Goal: Information Seeking & Learning: Find specific fact

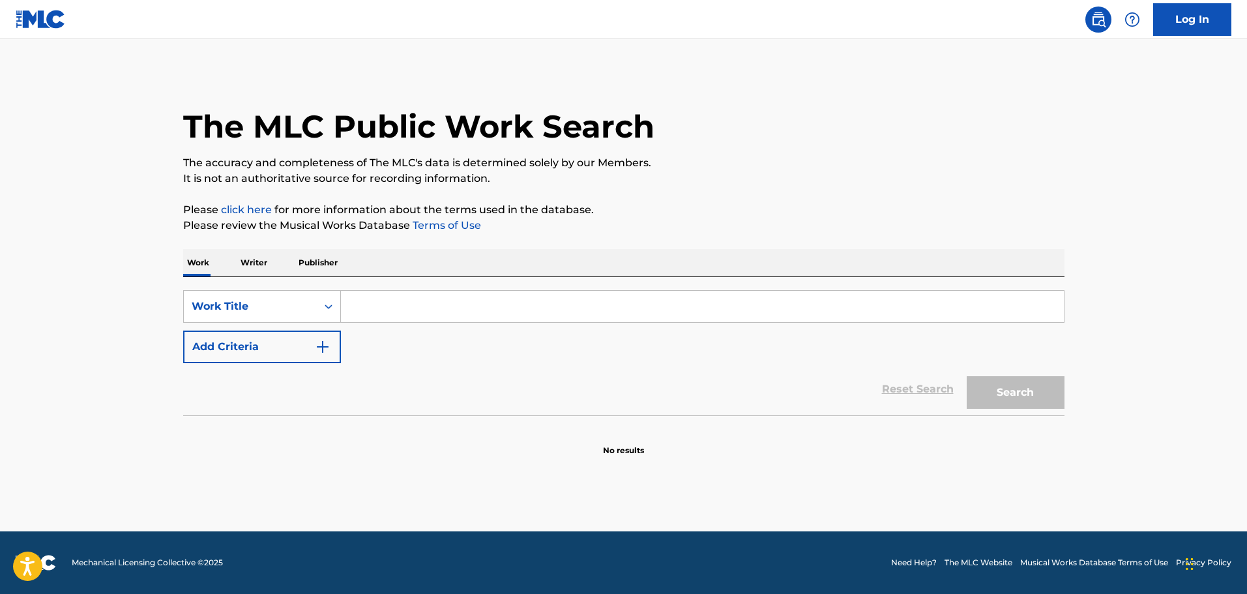
click at [485, 287] on div "SearchWithCriteriadc14f8df-12b6-46e2-886c-cd703788c305 Work Title Add Criteria …" at bounding box center [623, 346] width 881 height 138
click at [484, 300] on input "Search Form" at bounding box center [702, 306] width 723 height 31
paste input "I Want Someone Badly"
type input "I Want Someone Badly"
click at [995, 381] on button "Search" at bounding box center [1016, 392] width 98 height 33
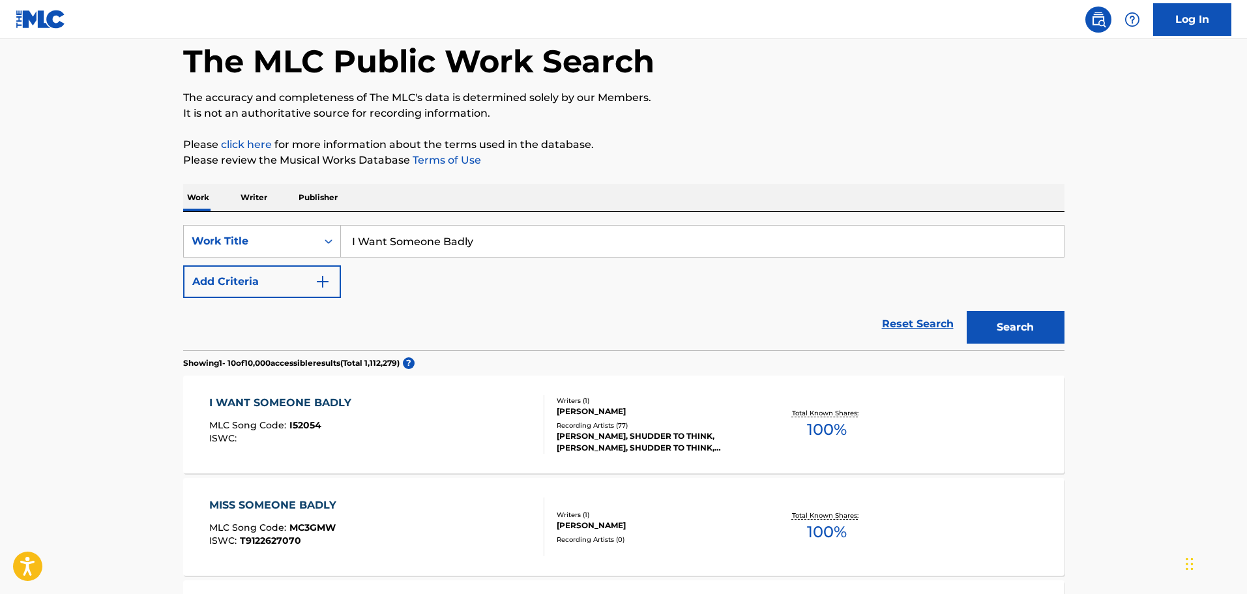
scroll to position [130, 0]
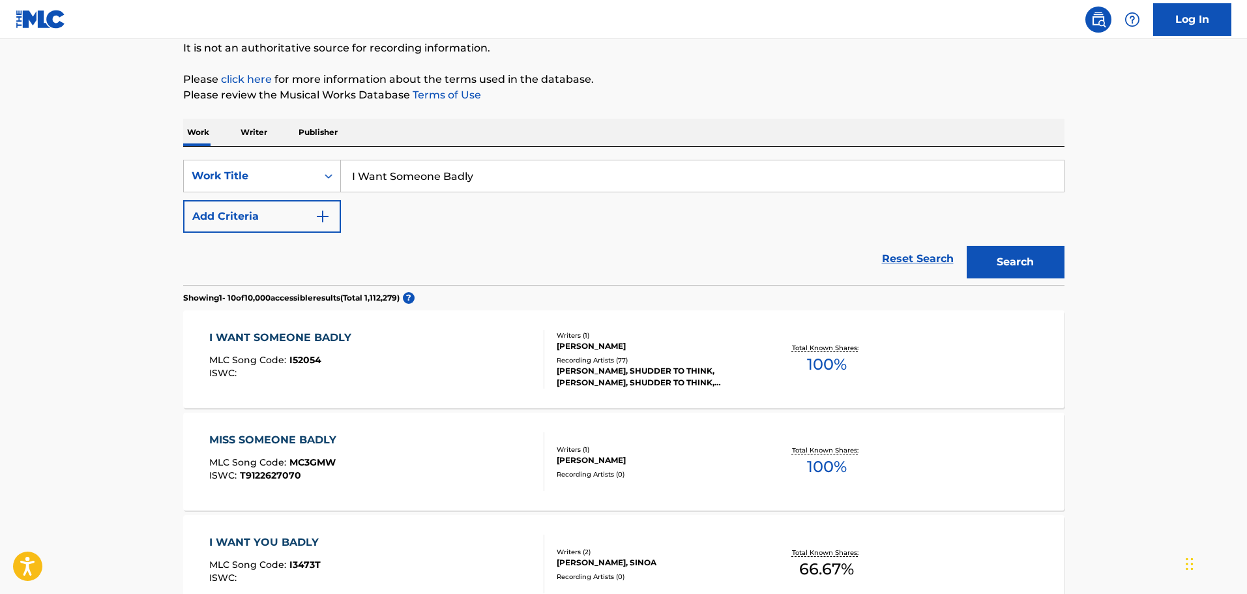
click at [464, 355] on div "I WANT SOMEONE BADLY MLC Song Code : I52054 ISWC :" at bounding box center [376, 359] width 335 height 59
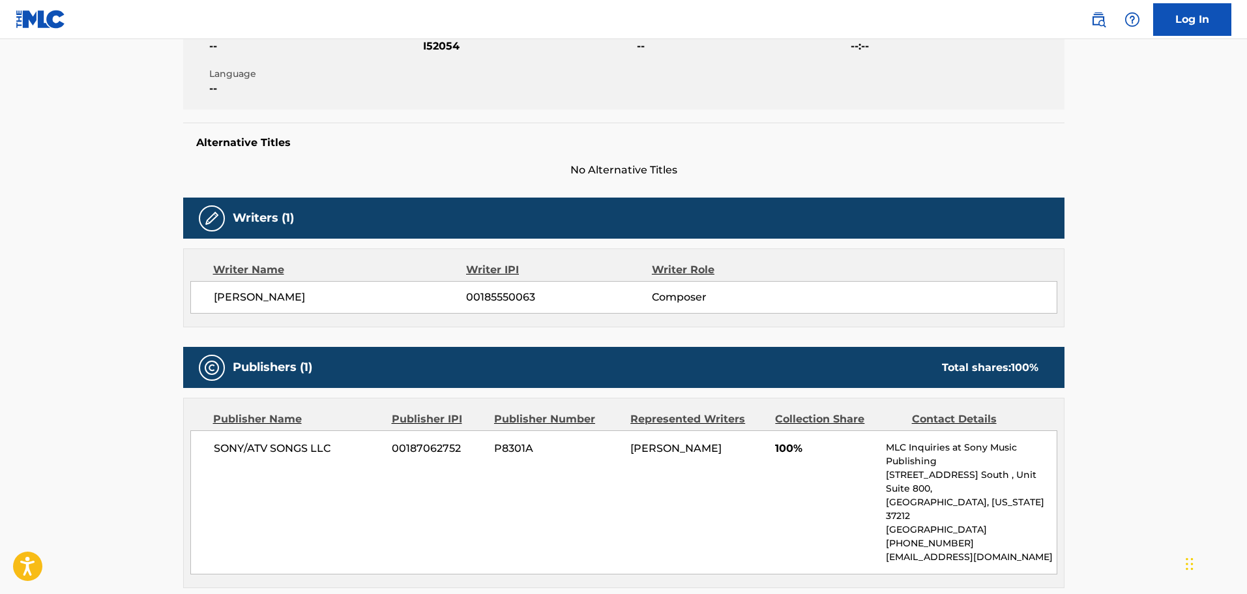
scroll to position [130, 0]
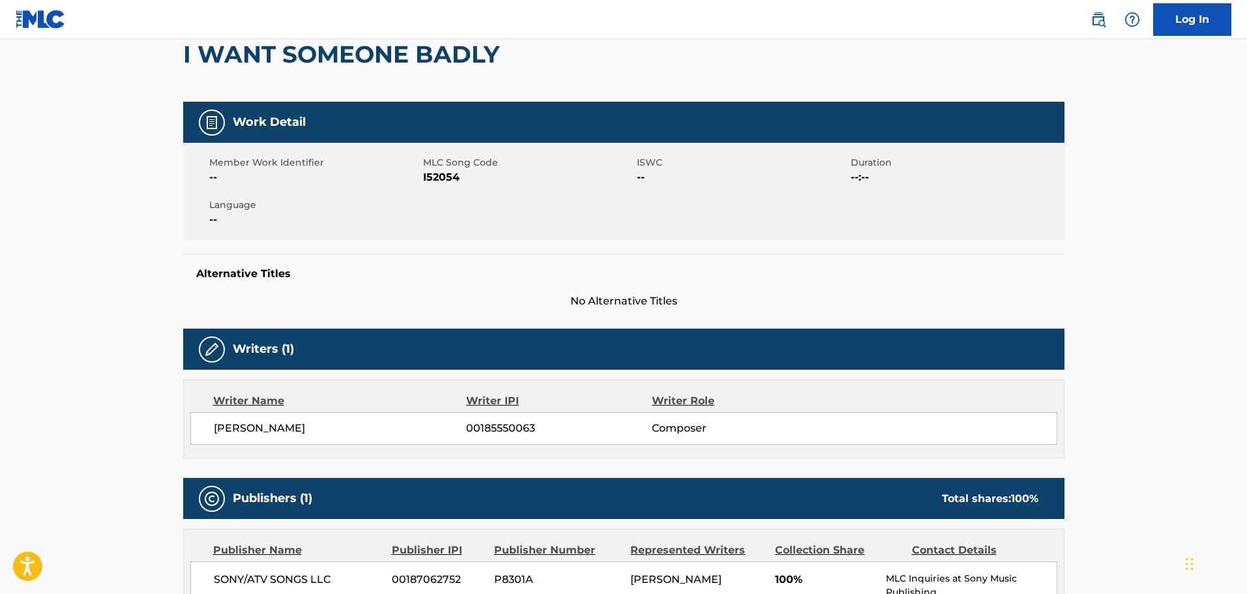
click at [276, 415] on div "[PERSON_NAME] 00185550063 Composer" at bounding box center [623, 428] width 867 height 33
click at [435, 181] on span "I52054" at bounding box center [528, 177] width 211 height 16
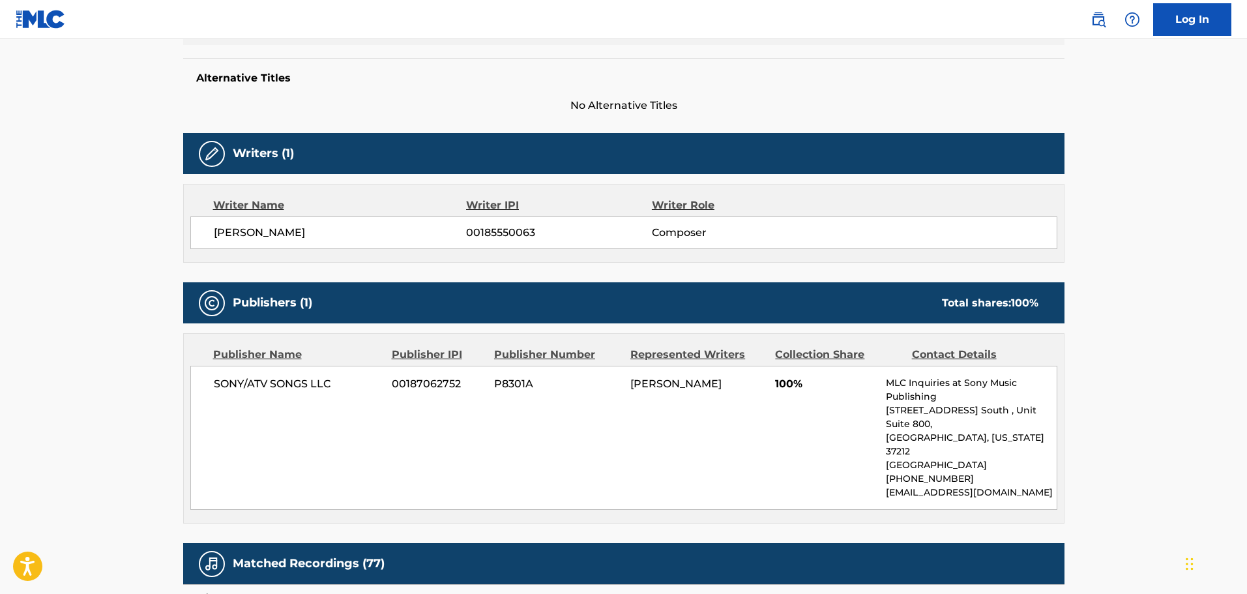
scroll to position [65, 0]
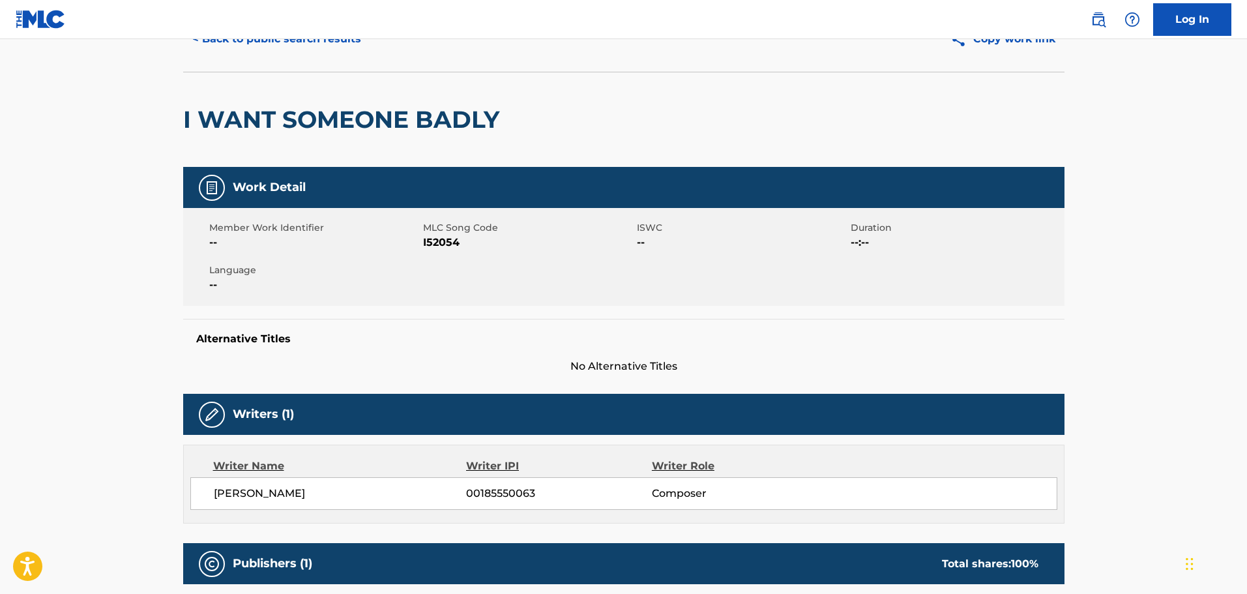
click at [323, 88] on div "I WANT SOMEONE BADLY" at bounding box center [344, 119] width 323 height 95
click at [322, 121] on h2 "I WANT SOMEONE BADLY" at bounding box center [344, 119] width 323 height 29
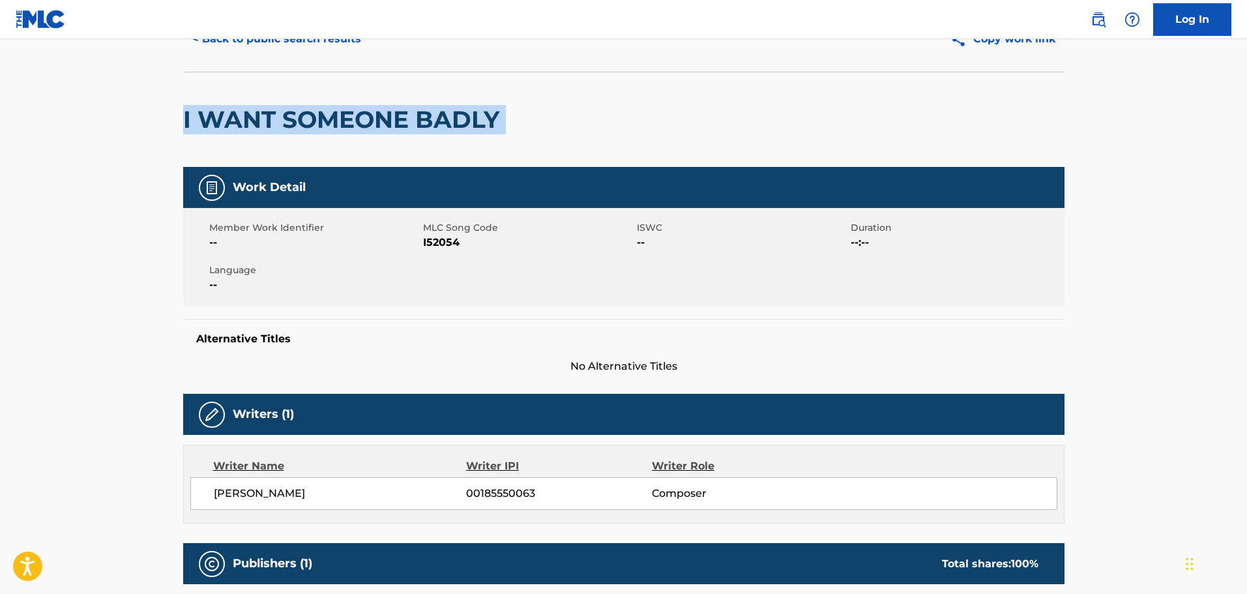
click at [322, 121] on h2 "I WANT SOMEONE BADLY" at bounding box center [344, 119] width 323 height 29
copy div "I WANT SOMEONE BADLY"
click at [292, 50] on button "< Back to public search results" at bounding box center [276, 39] width 187 height 33
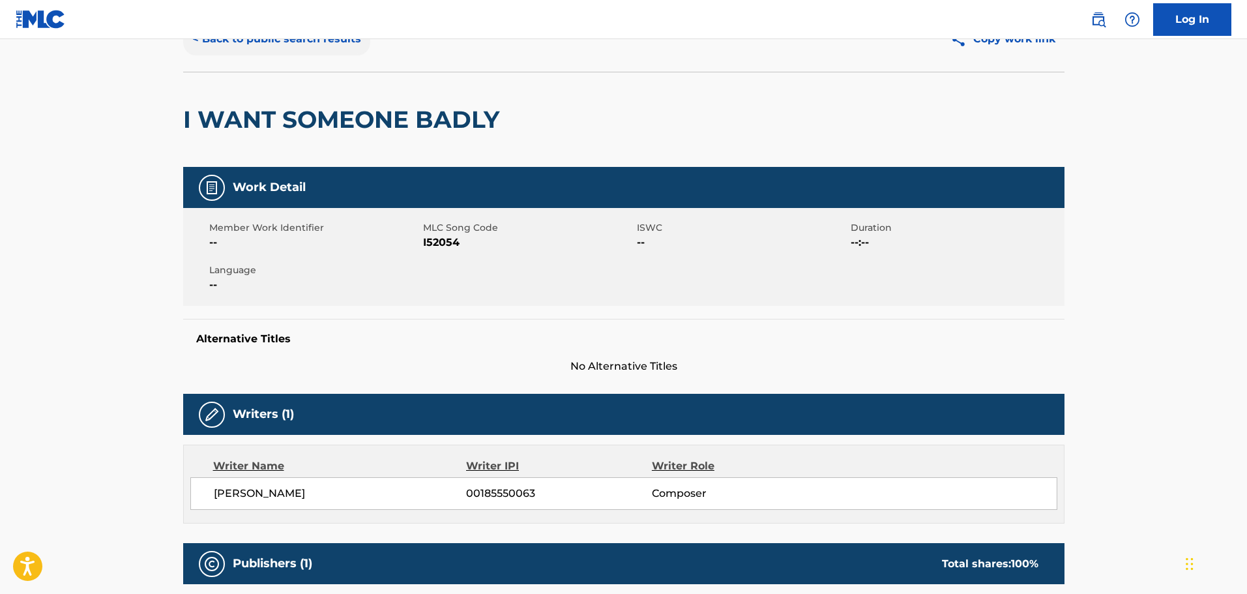
scroll to position [130, 0]
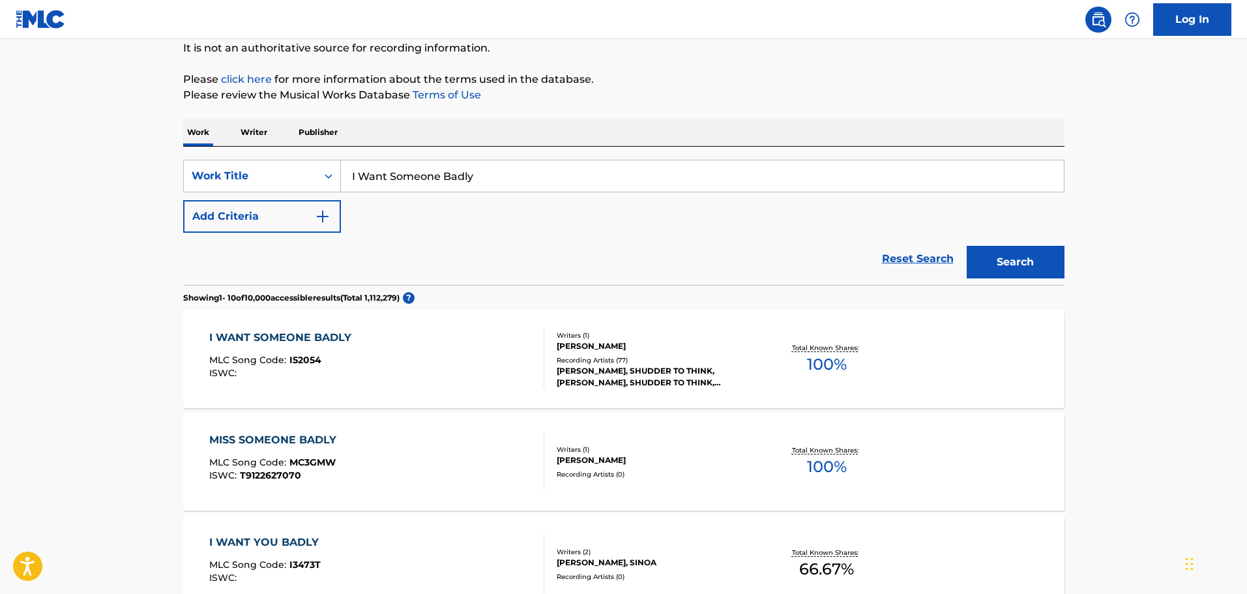
click at [429, 168] on input "I Want Someone Badly" at bounding box center [702, 175] width 723 height 31
paste input "Lover, You Should've Come Over"
type input "Lover, You Should've Come Over"
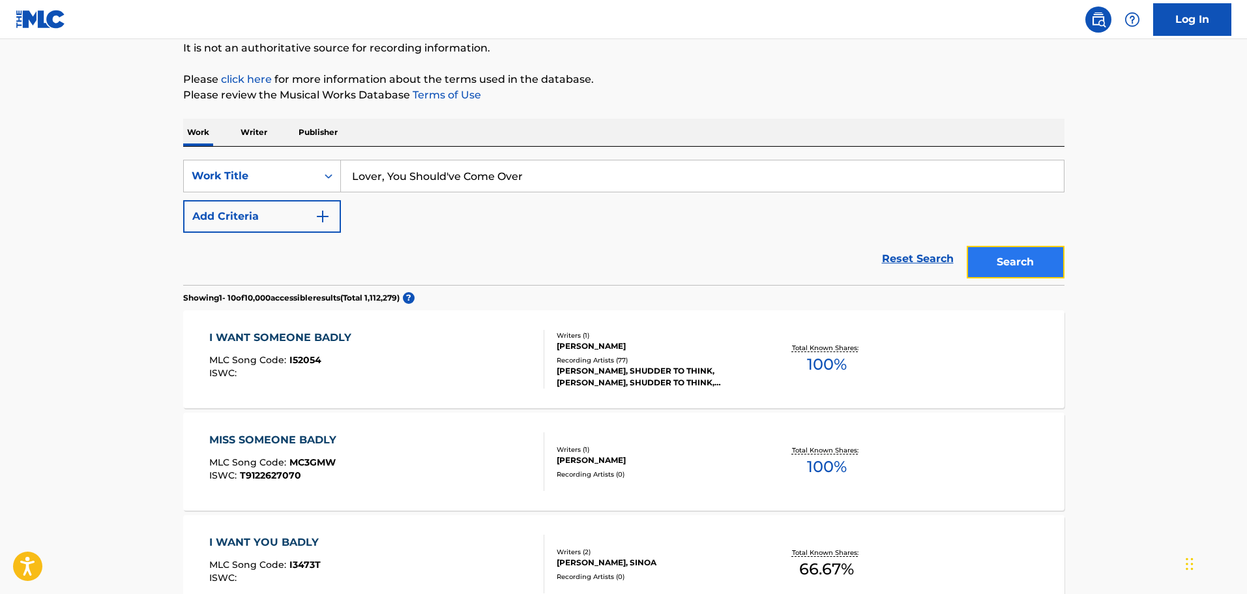
click at [1027, 267] on button "Search" at bounding box center [1016, 262] width 98 height 33
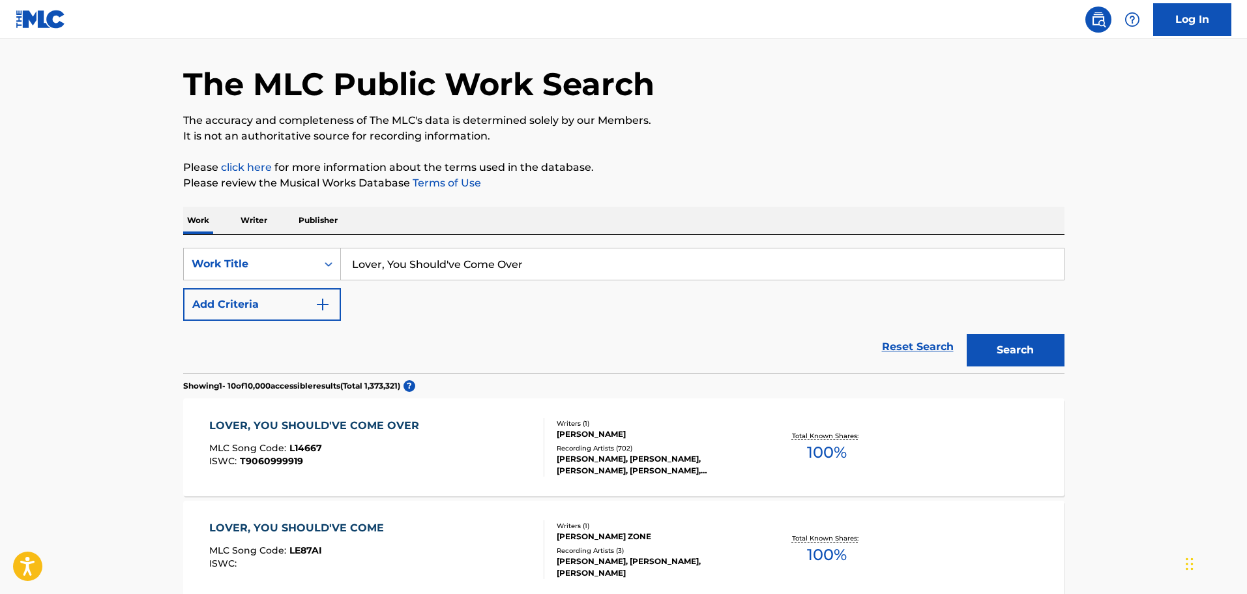
scroll to position [65, 0]
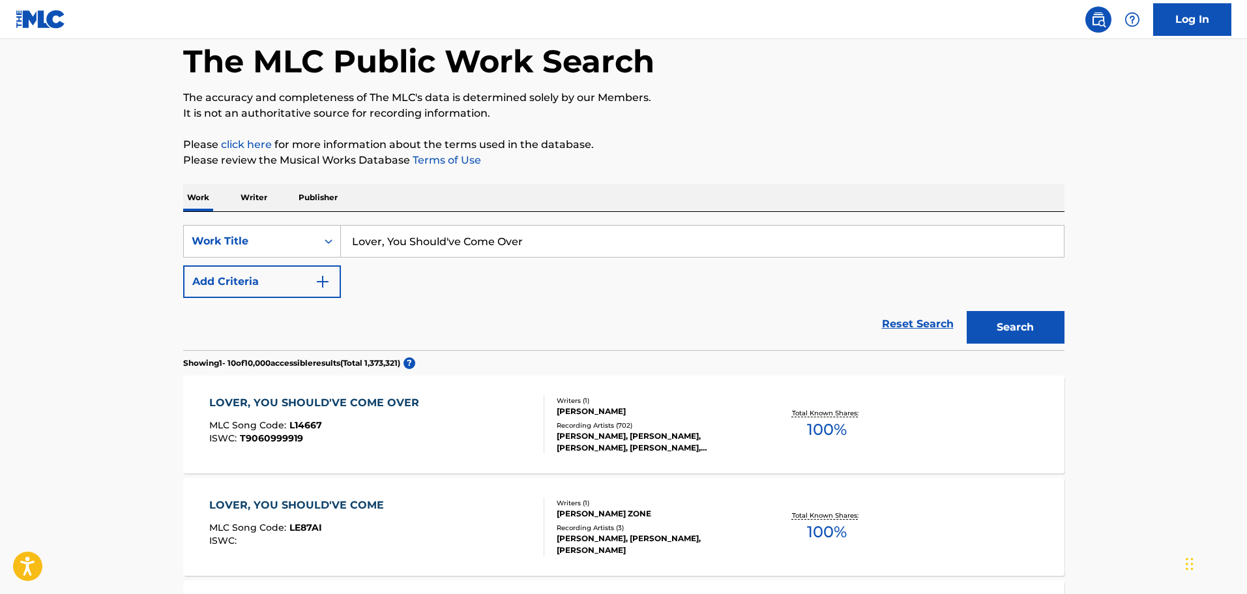
click at [455, 419] on div "LOVER, YOU SHOULD'VE COME OVER MLC Song Code : L14667 ISWC : T9060999919" at bounding box center [376, 424] width 335 height 59
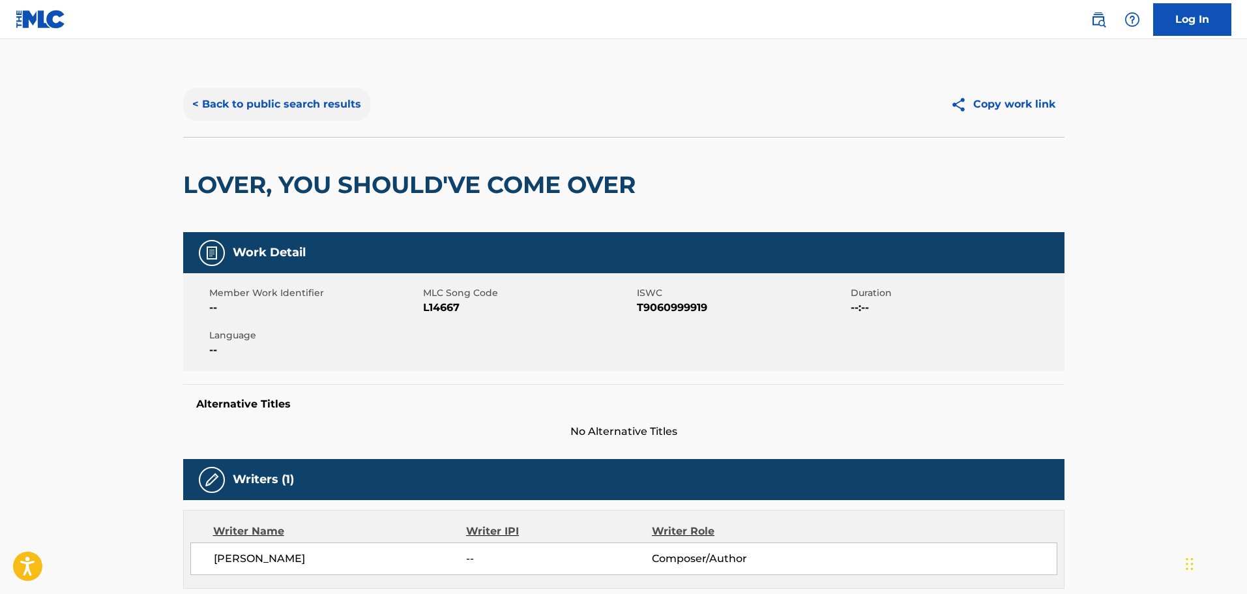
click at [289, 93] on button "< Back to public search results" at bounding box center [276, 104] width 187 height 33
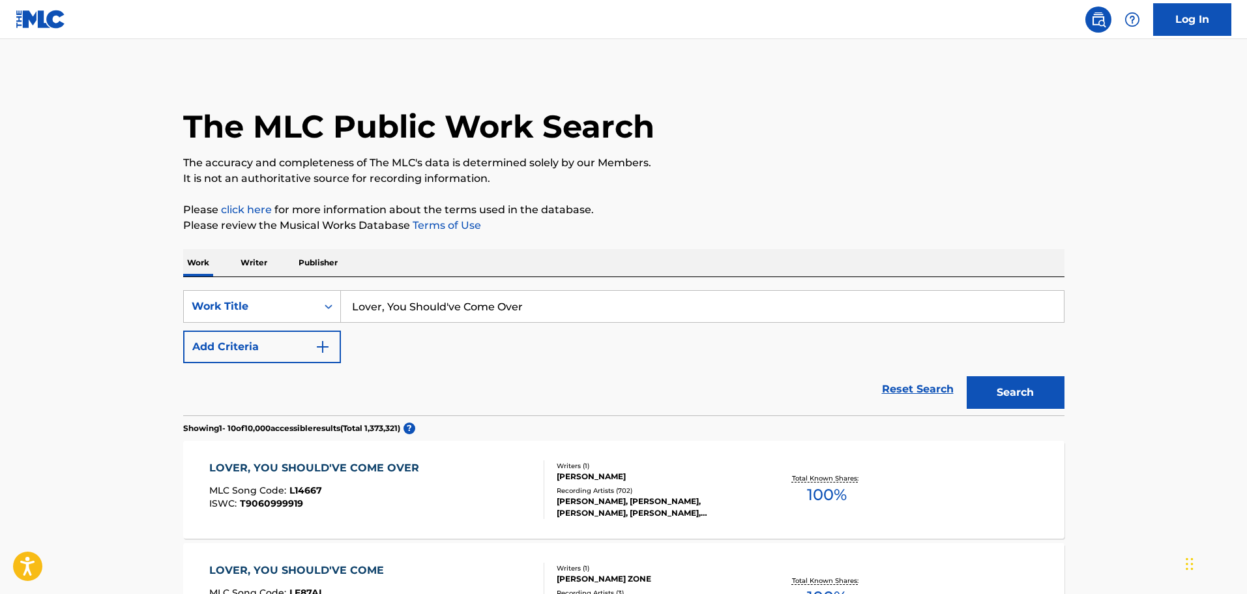
scroll to position [65, 0]
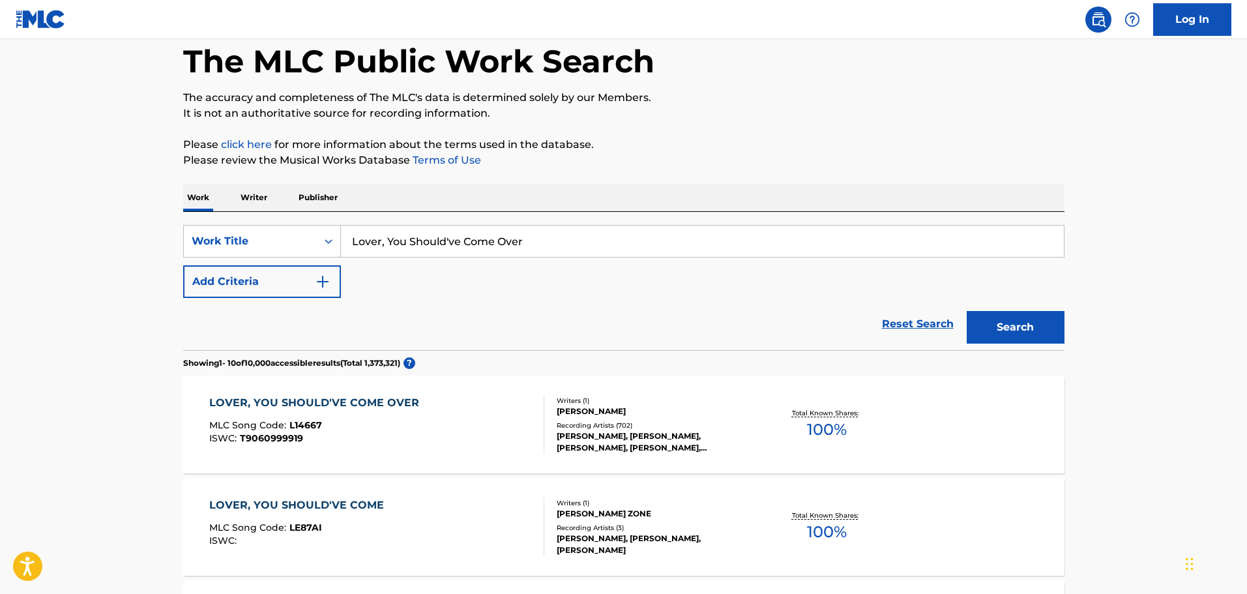
click at [441, 238] on input "Lover, You Should've Come Over" at bounding box center [702, 241] width 723 height 31
paste input "Vancou"
type input "[GEOGRAPHIC_DATA]"
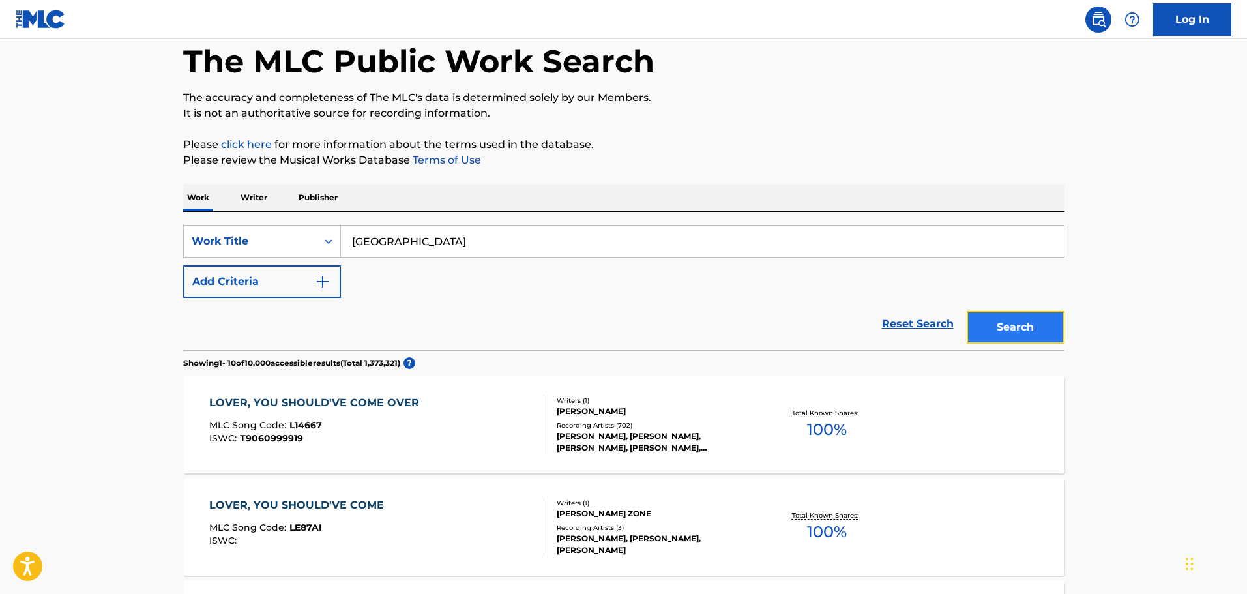
click at [1050, 311] on button "Search" at bounding box center [1016, 327] width 98 height 33
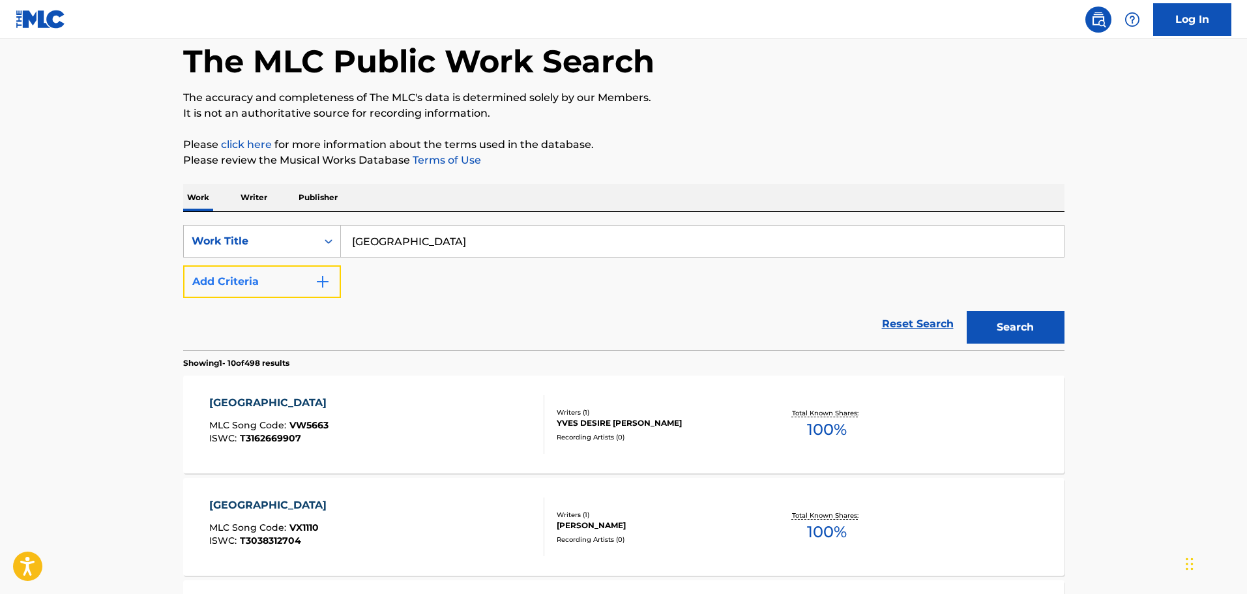
click at [279, 296] on button "Add Criteria" at bounding box center [262, 281] width 158 height 33
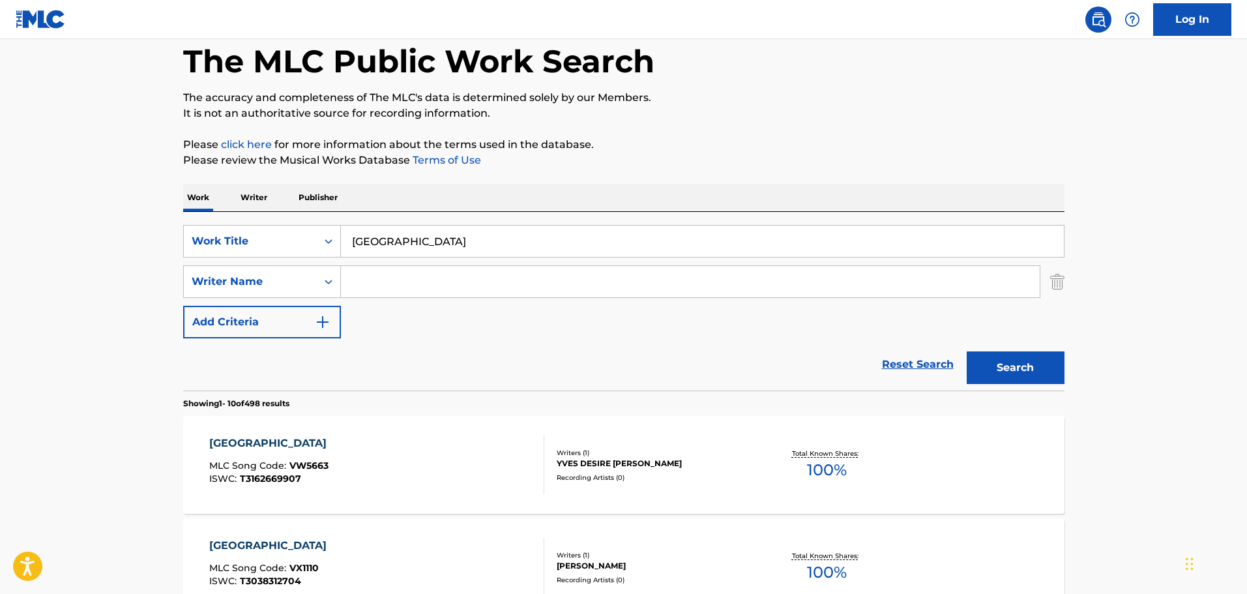
click at [461, 302] on div "SearchWithCriteriadc14f8df-12b6-46e2-886c-cd703788c305 Work Title [GEOGRAPHIC_D…" at bounding box center [623, 281] width 881 height 113
click at [472, 278] on input "Search Form" at bounding box center [690, 281] width 699 height 31
click at [967, 351] on button "Search" at bounding box center [1016, 367] width 98 height 33
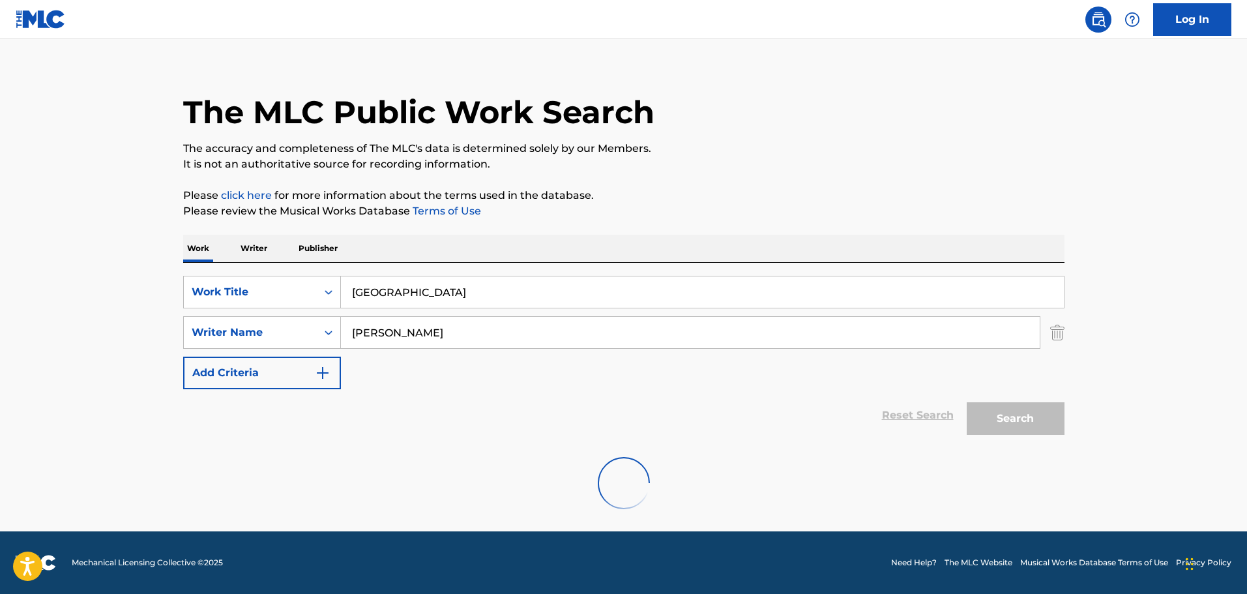
scroll to position [0, 0]
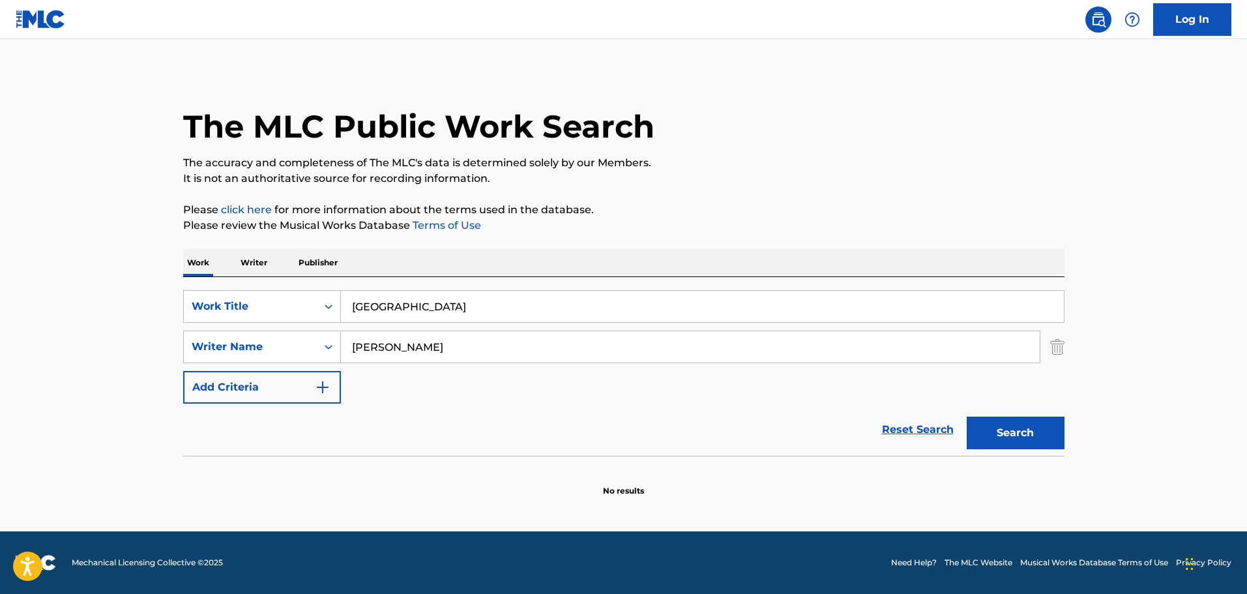
type input "[PERSON_NAME]"
click at [967, 416] on button "Search" at bounding box center [1016, 432] width 98 height 33
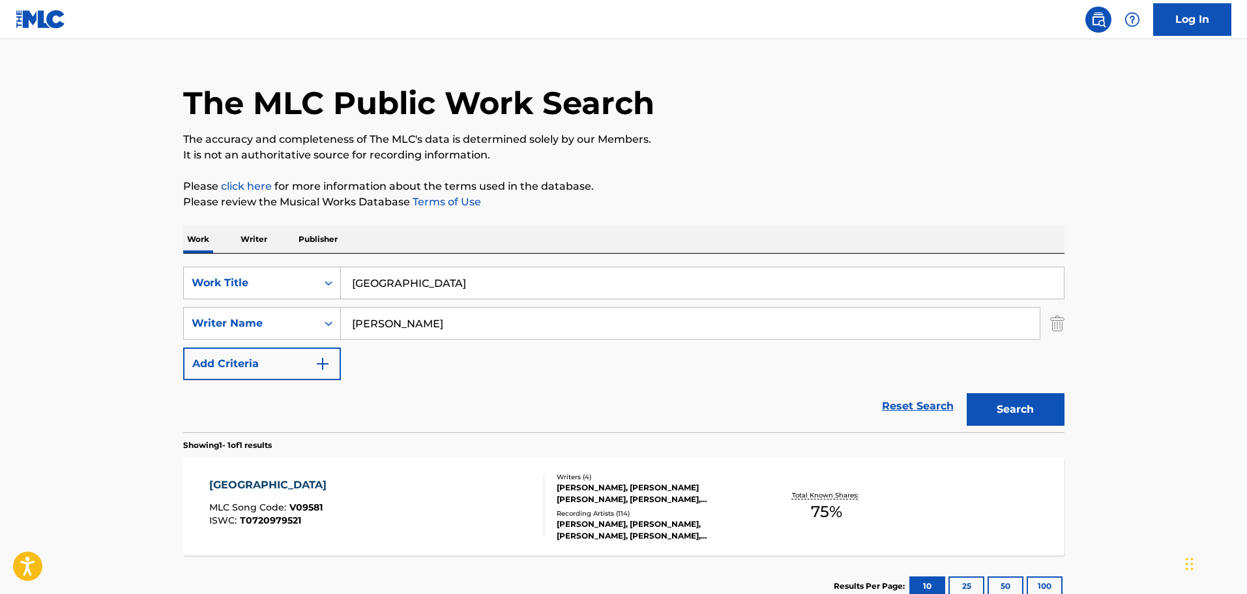
scroll to position [65, 0]
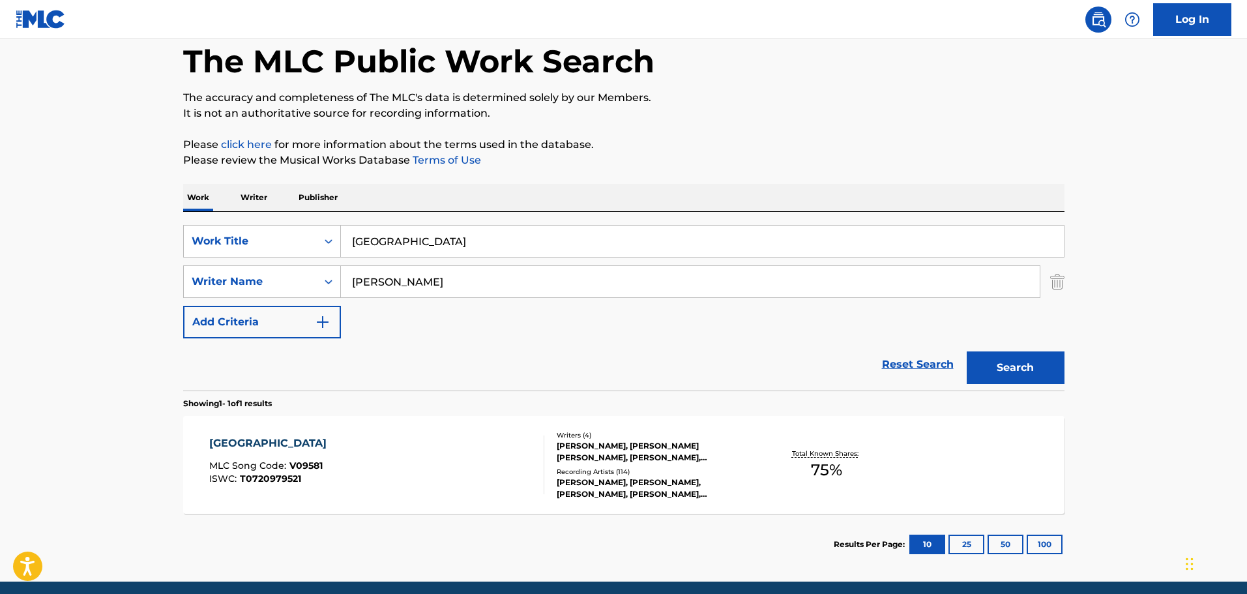
click at [467, 516] on section "Results Per Page: 10 25 50 100" at bounding box center [623, 544] width 881 height 61
click at [469, 489] on div "VANCOUVER MLC Song Code : V09581 ISWC : T0720979521" at bounding box center [376, 464] width 335 height 59
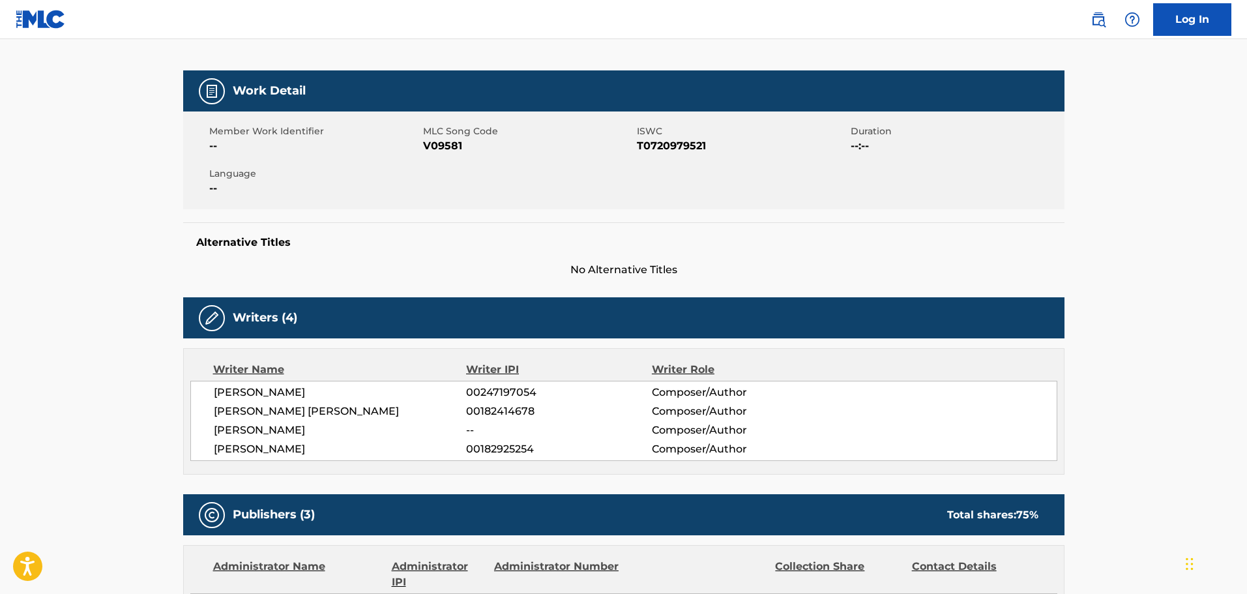
scroll to position [65, 0]
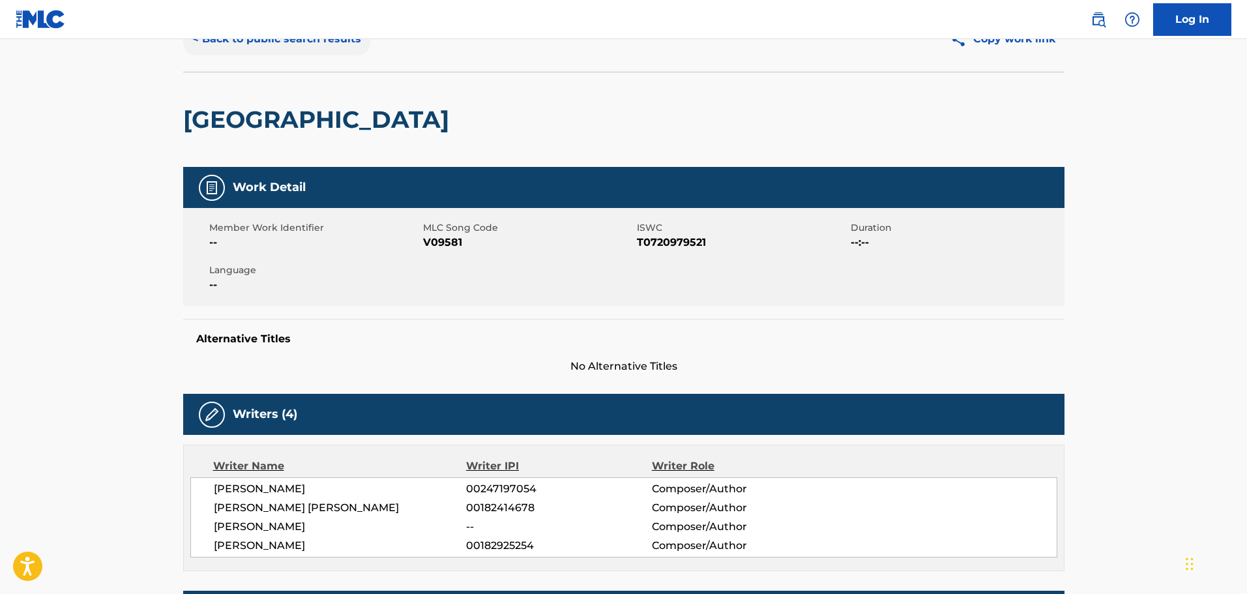
click at [288, 51] on button "< Back to public search results" at bounding box center [276, 39] width 187 height 33
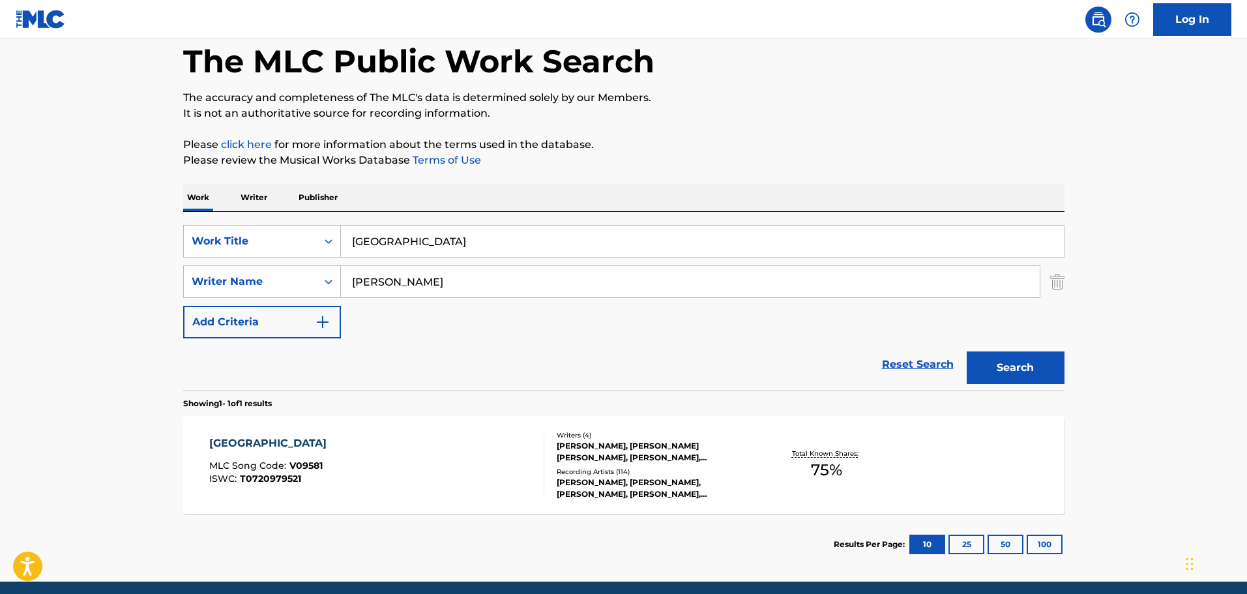
click at [462, 237] on input "[GEOGRAPHIC_DATA]" at bounding box center [702, 241] width 723 height 31
paste input "[DATE] [PERSON_NAME]"
type input "[DATE] [PERSON_NAME]"
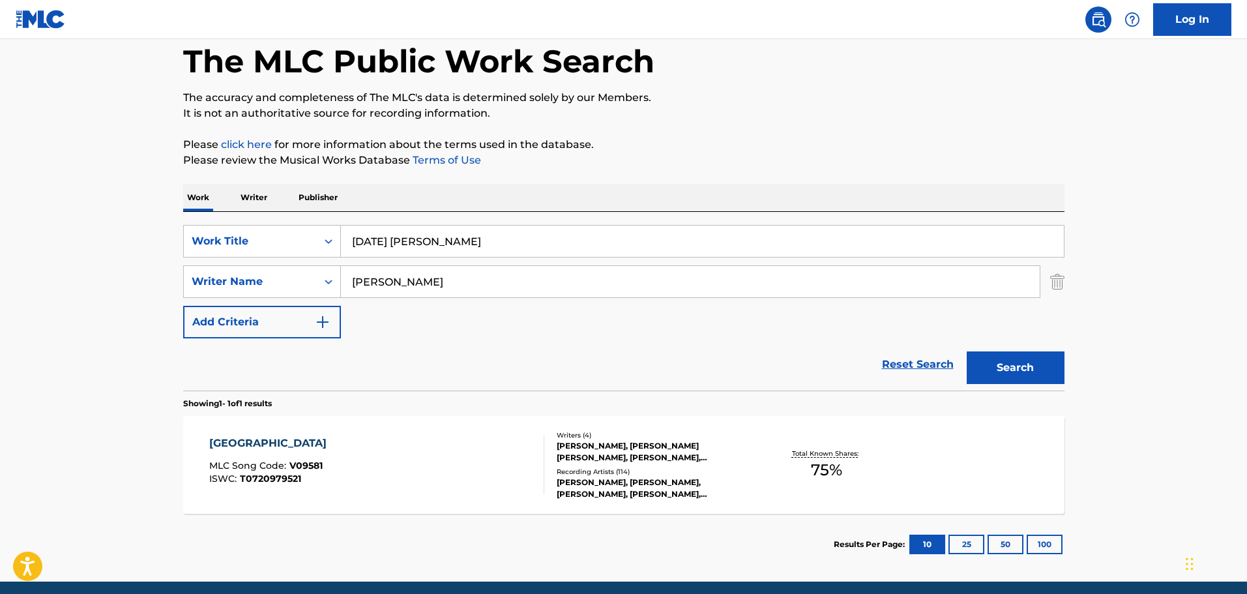
click at [1075, 384] on div "The MLC Public Work Search The accuracy and completeness of The MLC's data is d…" at bounding box center [624, 291] width 912 height 568
click at [1025, 375] on button "Search" at bounding box center [1016, 367] width 98 height 33
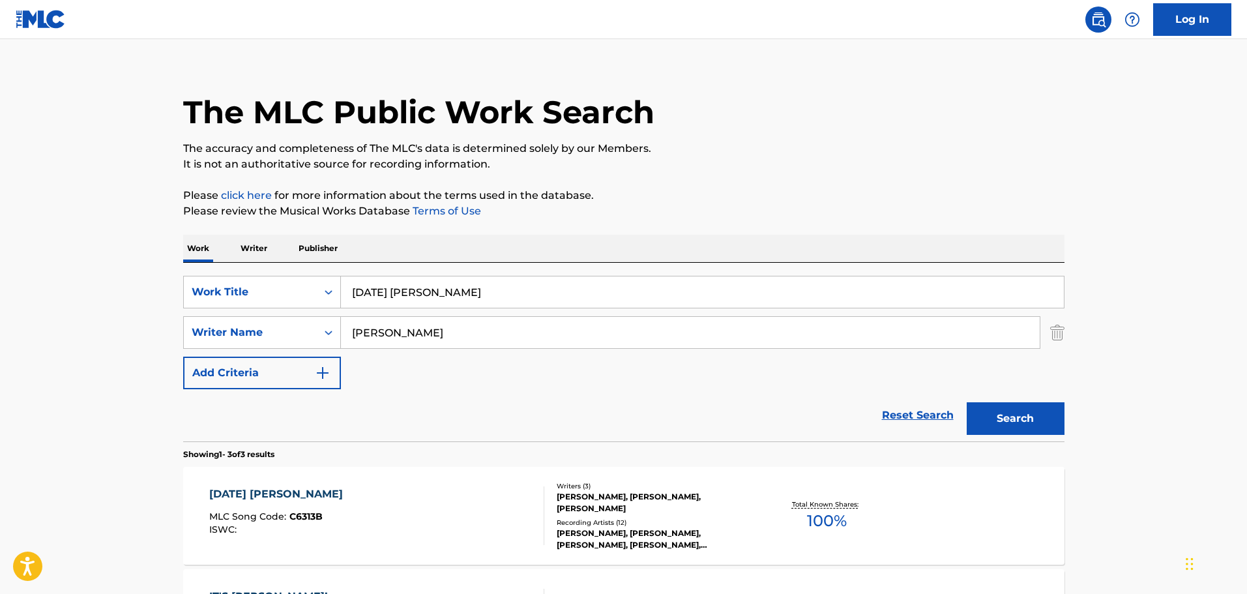
scroll to position [65, 0]
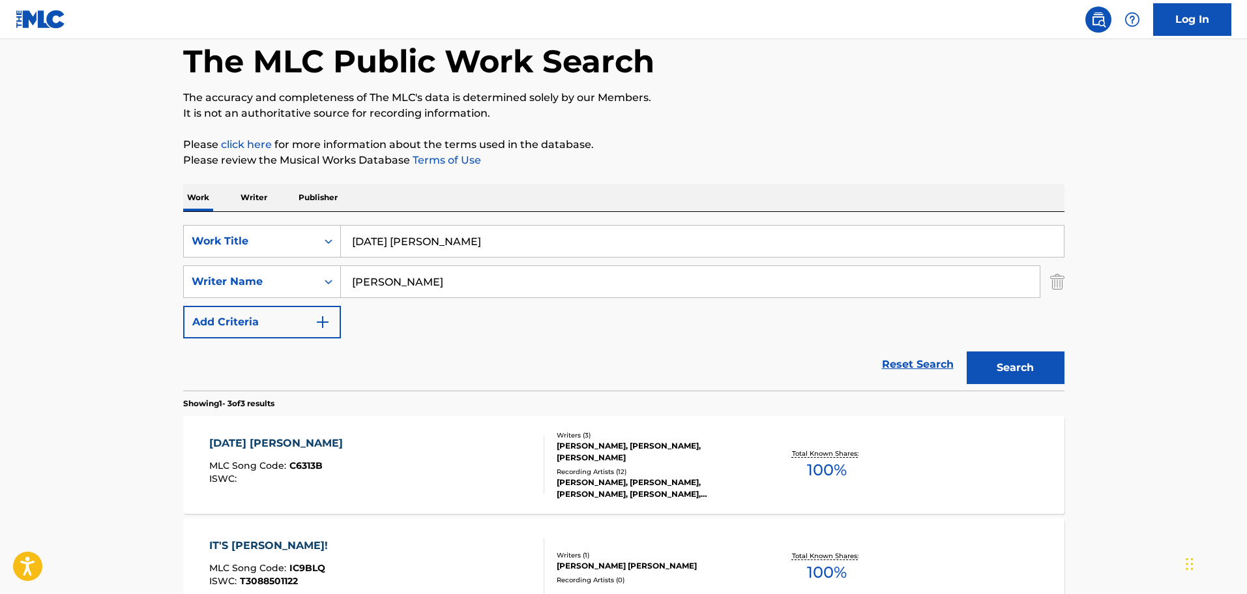
click at [493, 462] on div "[DATE] [PERSON_NAME] MLC Song Code : C6313B ISWC :" at bounding box center [376, 464] width 335 height 59
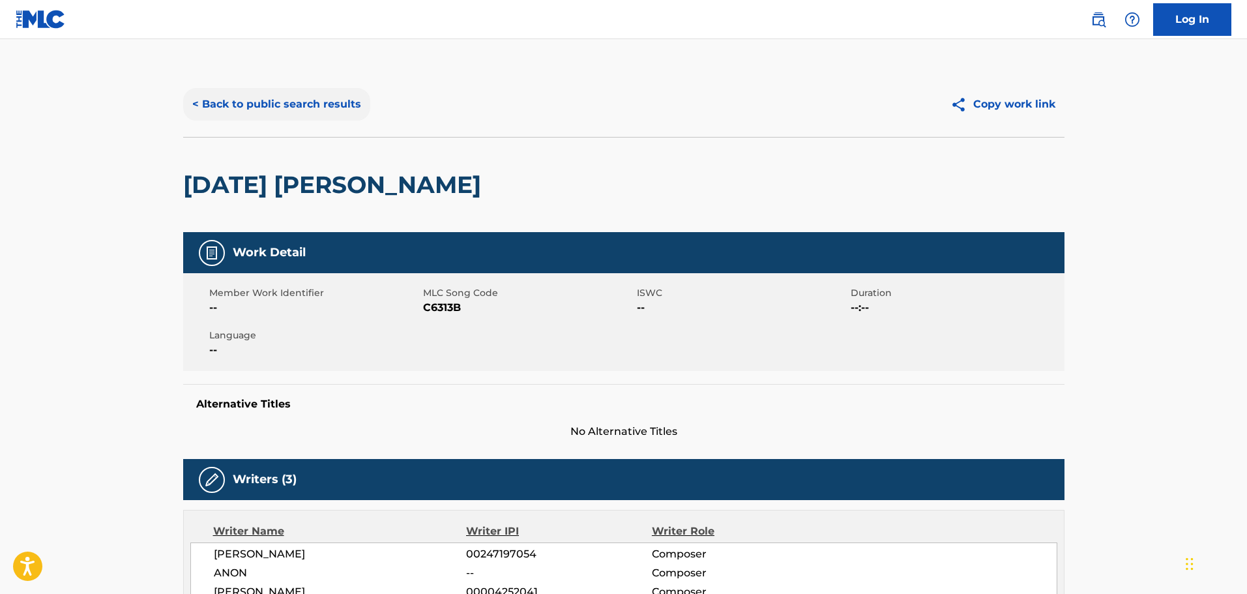
click at [285, 113] on button "< Back to public search results" at bounding box center [276, 104] width 187 height 33
